Goal: Information Seeking & Learning: Learn about a topic

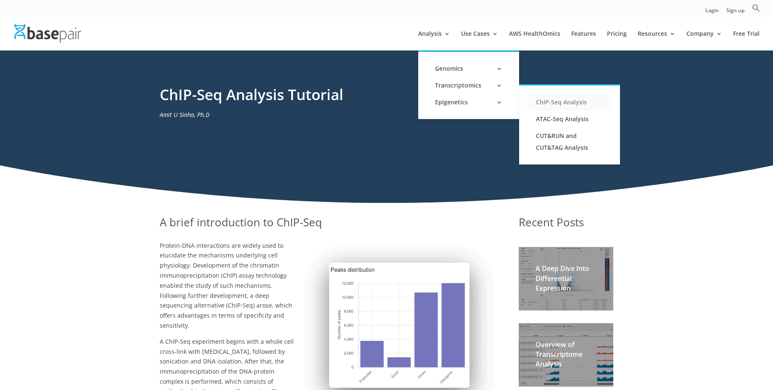
click at [547, 106] on link "ChIP-Seq Analysis" at bounding box center [570, 102] width 84 height 17
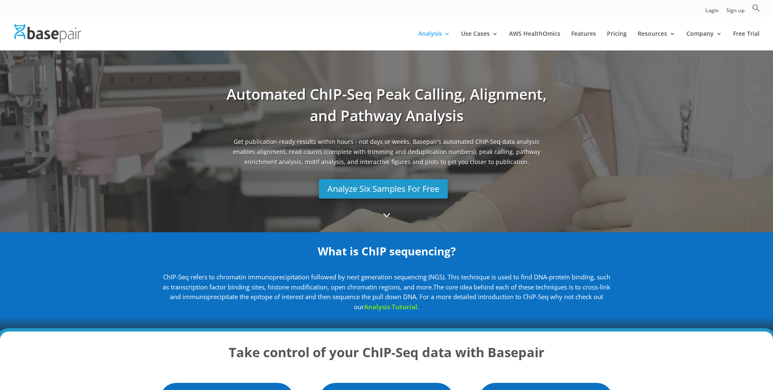
click at [405, 307] on link "Analysis Tutorial" at bounding box center [390, 306] width 53 height 8
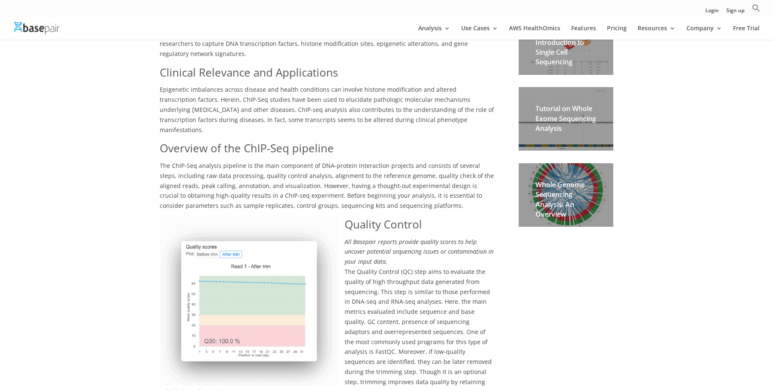
scroll to position [378, 0]
